Goal: Transaction & Acquisition: Purchase product/service

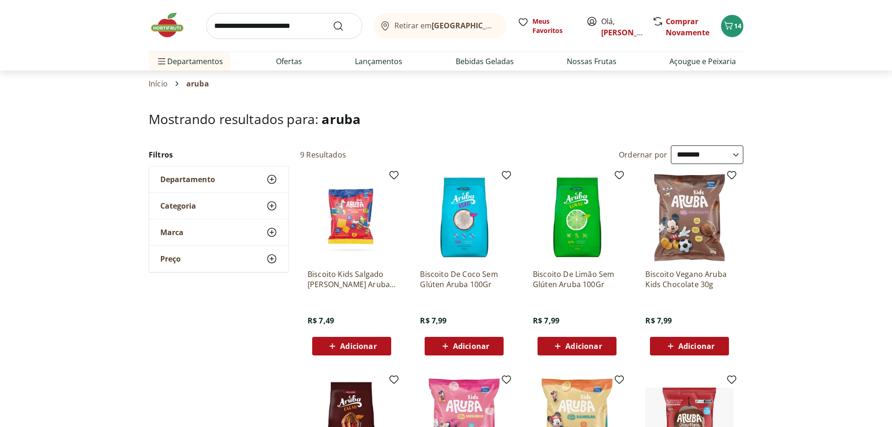
select select "**********"
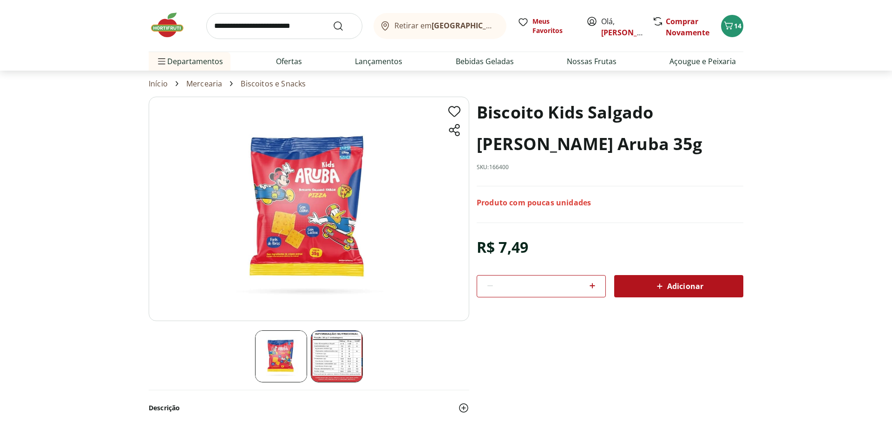
click at [327, 354] on img at bounding box center [337, 356] width 52 height 52
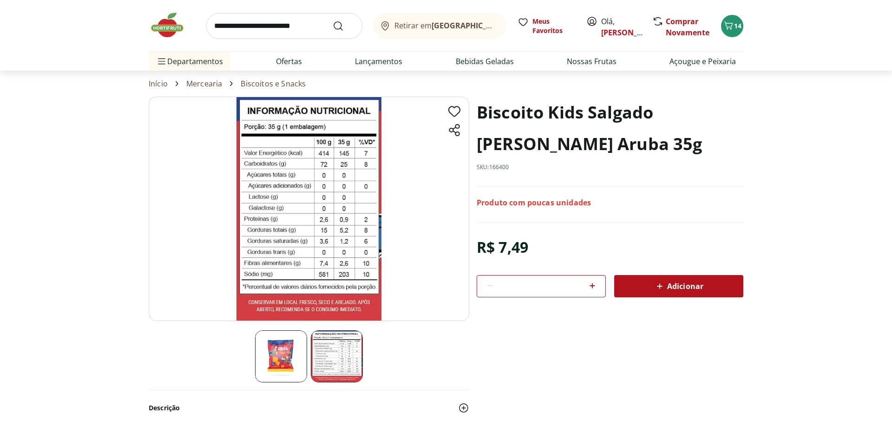
click at [451, 379] on section at bounding box center [309, 356] width 321 height 52
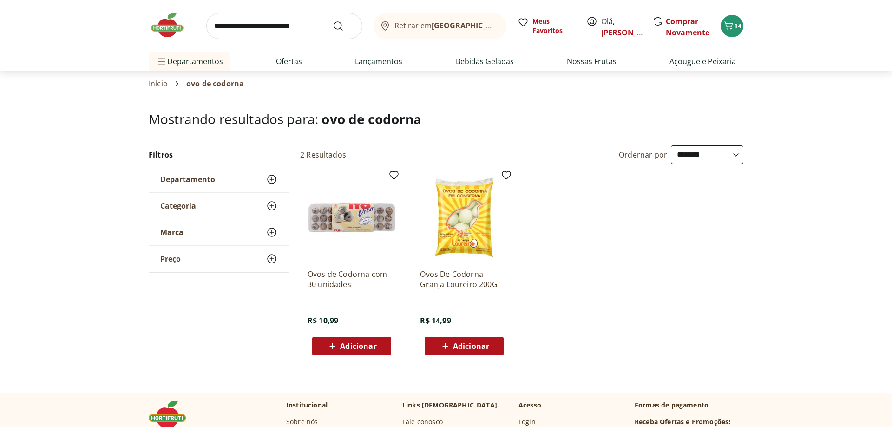
select select "**********"
click at [358, 343] on span "Adicionar" at bounding box center [358, 345] width 36 height 7
click at [171, 18] on img at bounding box center [172, 25] width 46 height 28
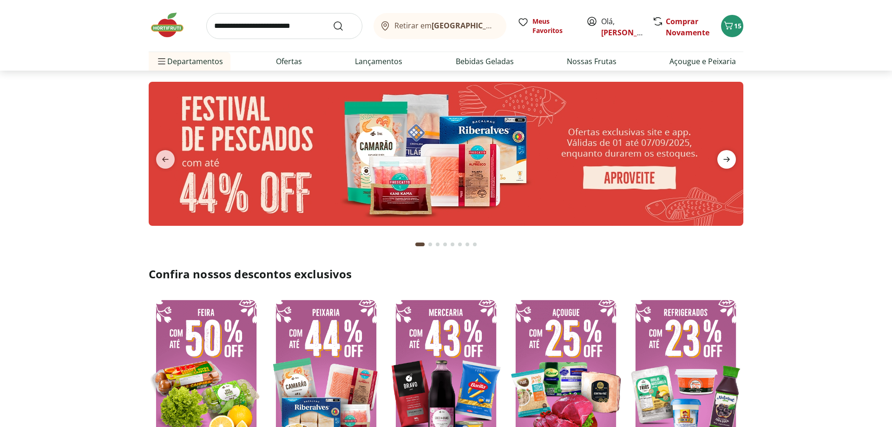
click at [723, 155] on icon "next" at bounding box center [726, 159] width 11 height 11
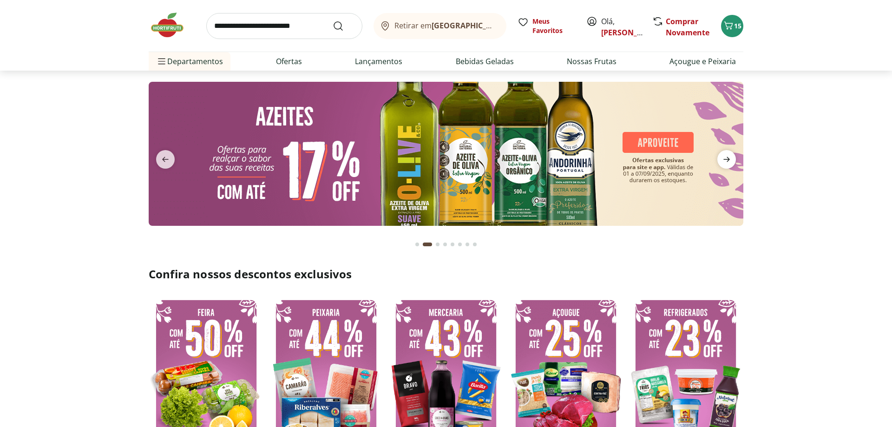
click at [723, 155] on icon "next" at bounding box center [726, 159] width 11 height 11
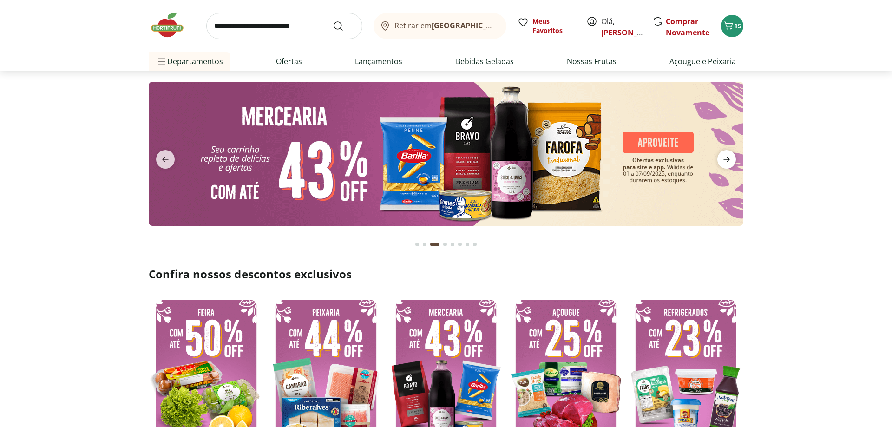
click at [723, 155] on icon "next" at bounding box center [726, 159] width 11 height 11
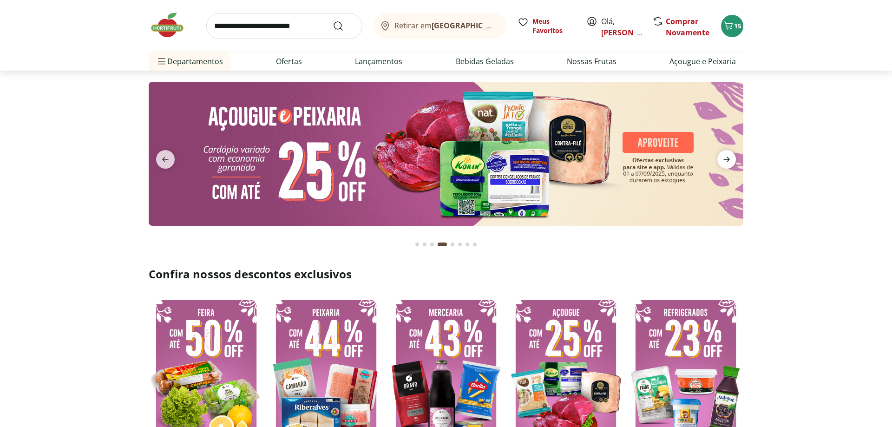
click at [723, 155] on icon "next" at bounding box center [726, 159] width 11 height 11
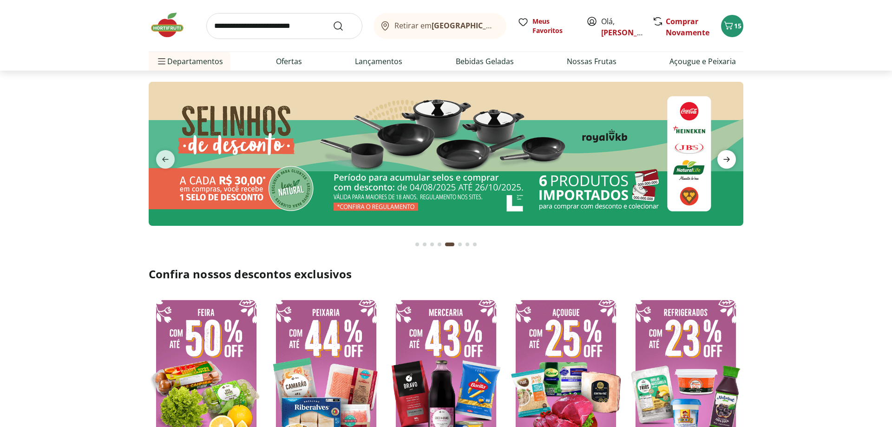
click at [723, 155] on icon "next" at bounding box center [726, 159] width 11 height 11
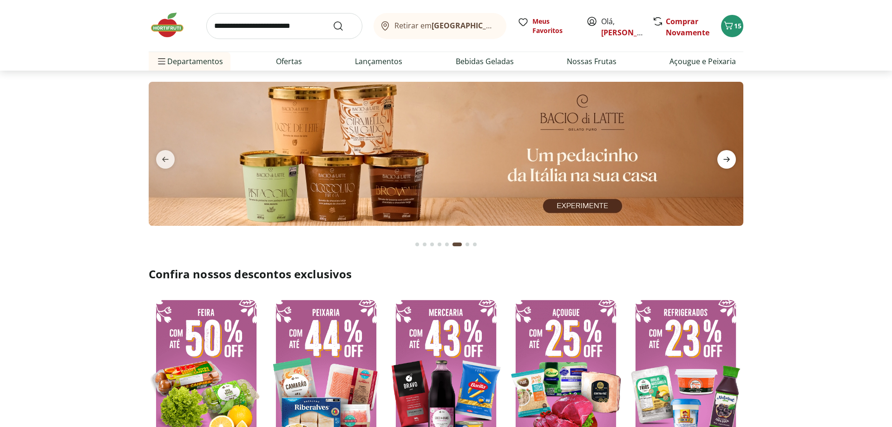
click at [723, 155] on icon "next" at bounding box center [726, 159] width 11 height 11
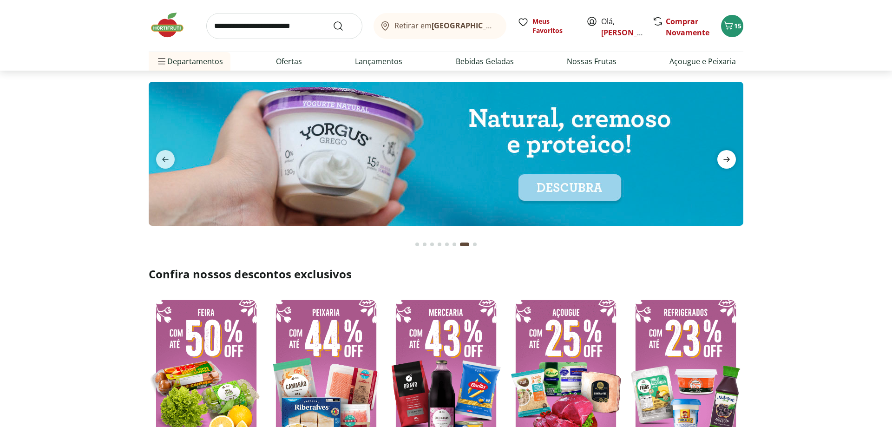
click at [723, 155] on icon "next" at bounding box center [726, 159] width 11 height 11
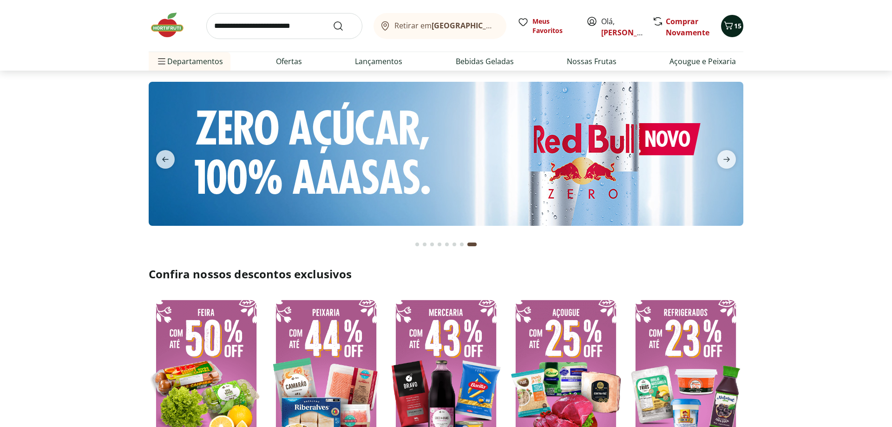
click at [727, 24] on icon "Carrinho" at bounding box center [728, 25] width 11 height 11
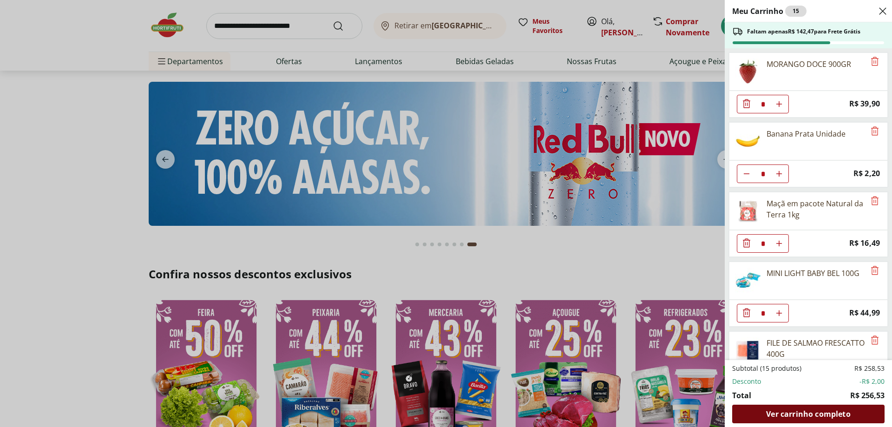
click at [830, 416] on span "Ver carrinho completo" at bounding box center [808, 413] width 84 height 7
